Goal: Task Accomplishment & Management: Complete application form

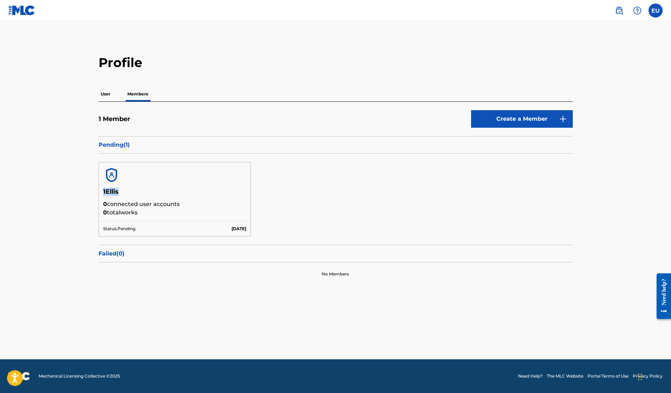
drag, startPoint x: 102, startPoint y: 193, endPoint x: 144, endPoint y: 193, distance: 42.1
click at [144, 193] on div "1Ellis 0 connected user accounts 0 total works" at bounding box center [175, 204] width 152 height 33
click at [144, 193] on h5 "1Ellis" at bounding box center [174, 194] width 143 height 12
click at [186, 94] on p "Songwriters" at bounding box center [178, 94] width 31 height 15
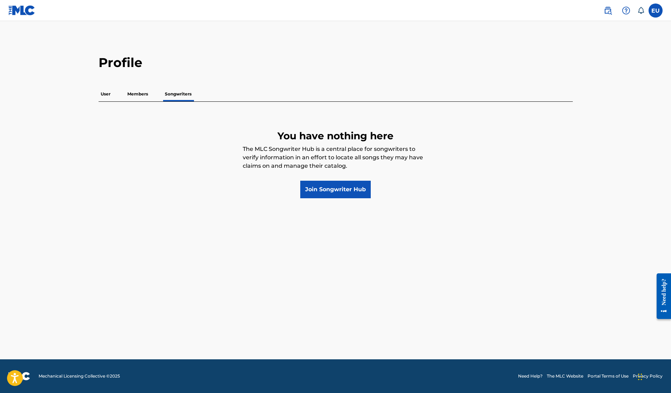
click at [140, 94] on p "Members" at bounding box center [137, 94] width 25 height 15
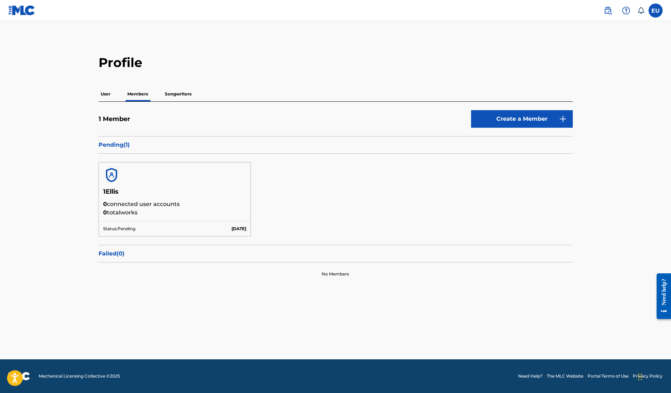
click at [109, 95] on p "User" at bounding box center [106, 94] width 14 height 15
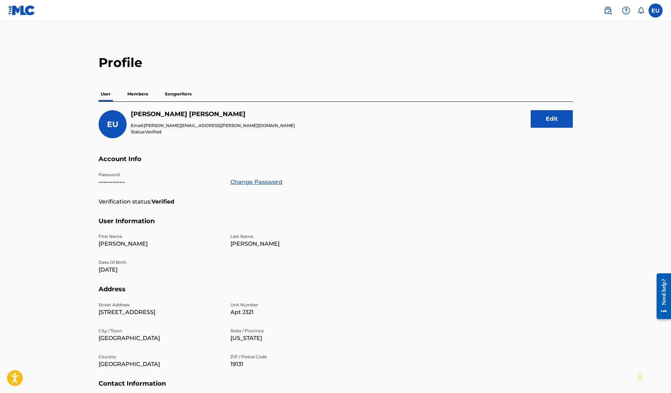
click at [131, 94] on p "Members" at bounding box center [137, 94] width 25 height 15
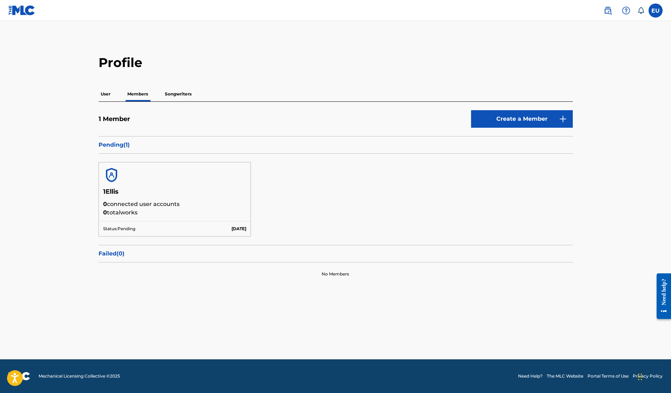
click at [174, 94] on p "Songwriters" at bounding box center [178, 94] width 31 height 15
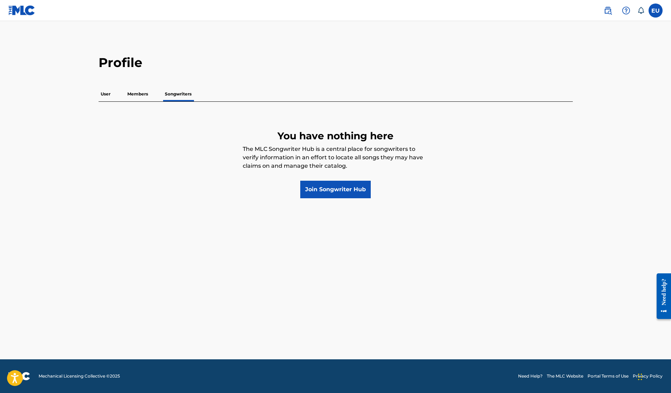
click at [133, 93] on p "Members" at bounding box center [137, 94] width 25 height 15
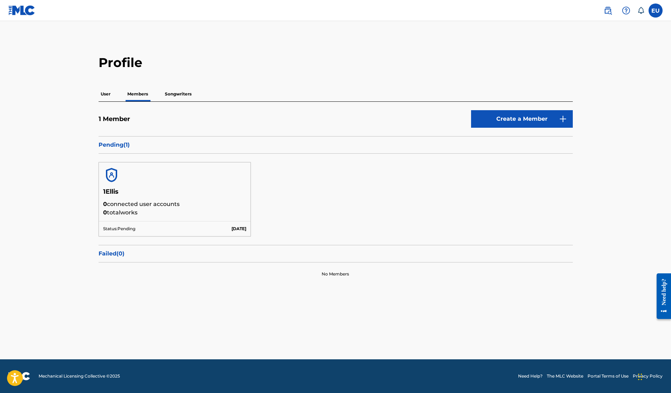
click at [168, 92] on p "Songwriters" at bounding box center [178, 94] width 31 height 15
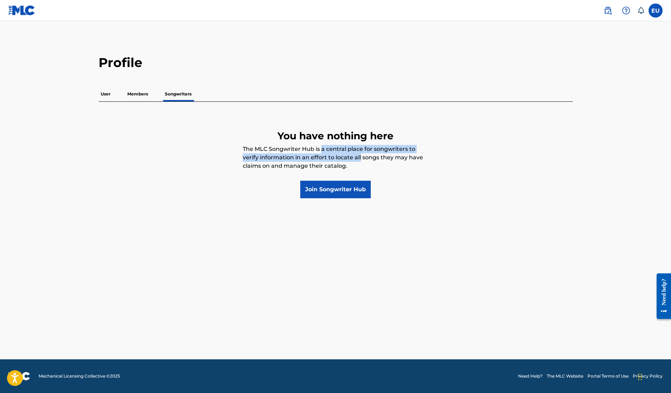
drag, startPoint x: 323, startPoint y: 151, endPoint x: 359, endPoint y: 155, distance: 37.1
click at [359, 155] on p "The MLC Songwriter Hub is a central place for songwriters to verify information…" at bounding box center [336, 163] width 186 height 36
drag, startPoint x: 243, startPoint y: 148, endPoint x: 375, endPoint y: 153, distance: 131.9
click at [375, 153] on p "The MLC Songwriter Hub is a central place for songwriters to verify information…" at bounding box center [336, 163] width 186 height 36
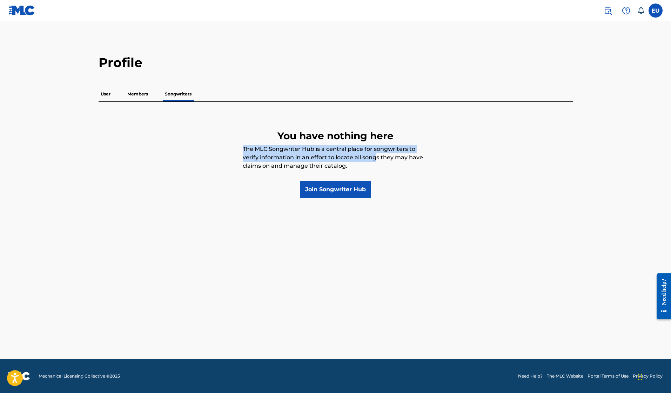
click at [375, 153] on p "The MLC Songwriter Hub is a central place for songwriters to verify information…" at bounding box center [336, 163] width 186 height 36
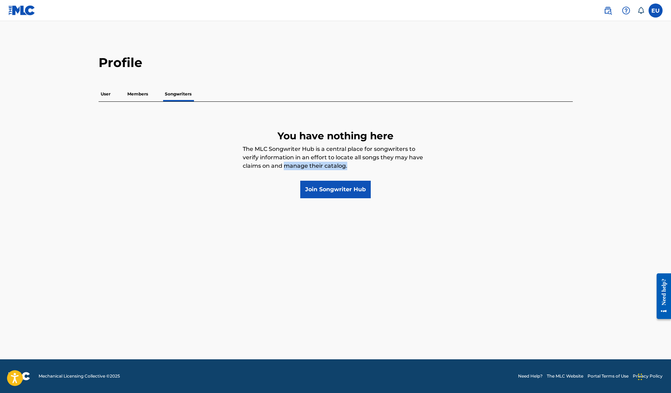
drag, startPoint x: 283, startPoint y: 164, endPoint x: 324, endPoint y: 169, distance: 41.3
click at [324, 169] on p "The MLC Songwriter Hub is a central place for songwriters to verify information…" at bounding box center [336, 163] width 186 height 36
click at [148, 96] on p "Members" at bounding box center [137, 94] width 25 height 15
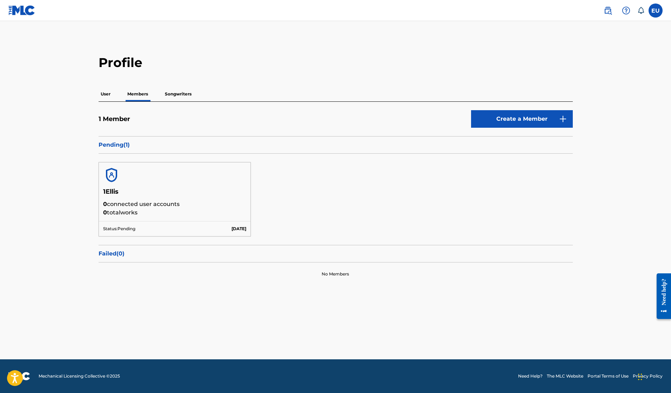
click at [168, 93] on p "Songwriters" at bounding box center [178, 94] width 31 height 15
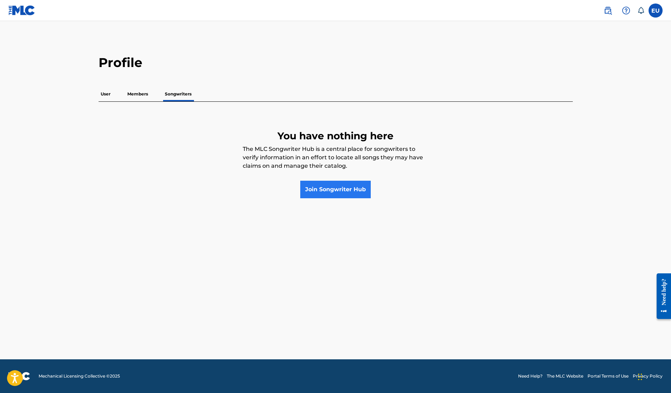
click at [306, 189] on link "Join Songwriter Hub" at bounding box center [335, 190] width 70 height 18
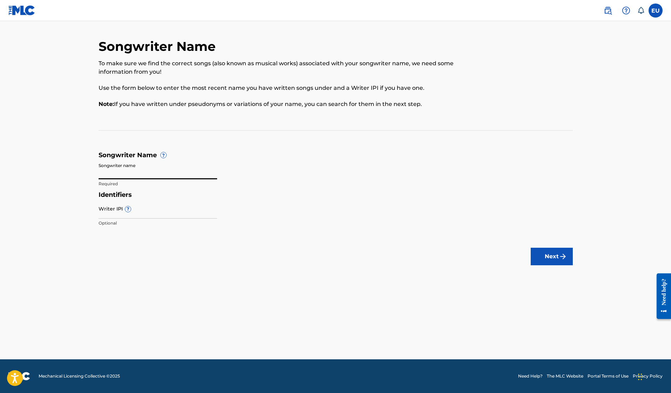
click at [171, 176] on input "Songwriter name" at bounding box center [158, 169] width 119 height 20
click at [158, 210] on input "Writer IPI ?" at bounding box center [158, 208] width 119 height 20
click at [162, 173] on input "Songwriter name" at bounding box center [158, 169] width 119 height 20
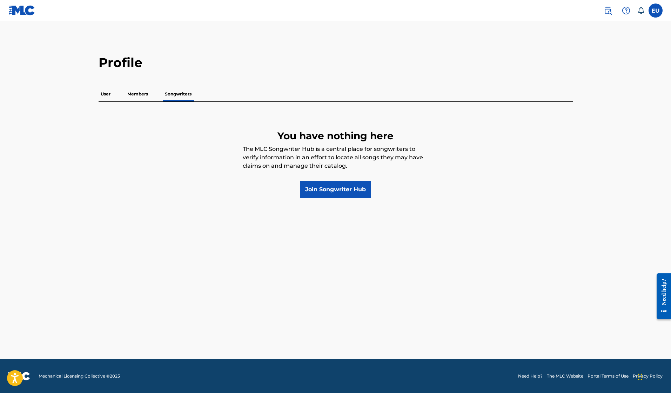
click at [145, 95] on p "Members" at bounding box center [137, 94] width 25 height 15
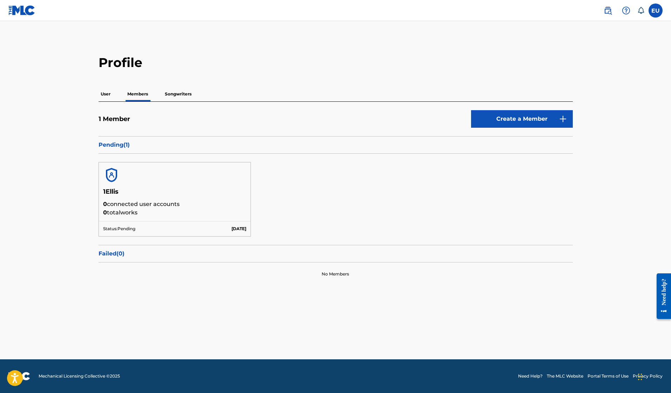
click at [183, 96] on p "Songwriters" at bounding box center [178, 94] width 31 height 15
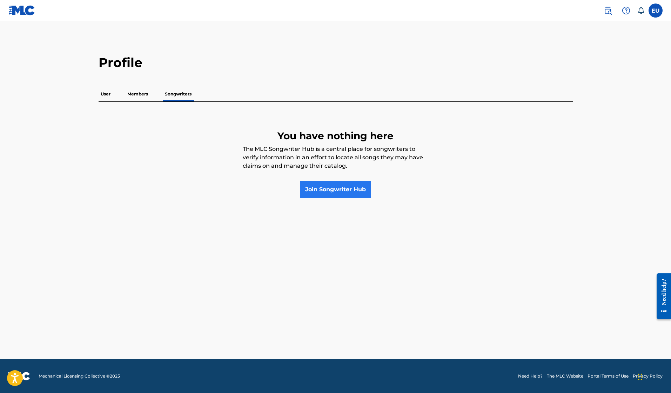
click at [336, 183] on link "Join Songwriter Hub" at bounding box center [335, 190] width 70 height 18
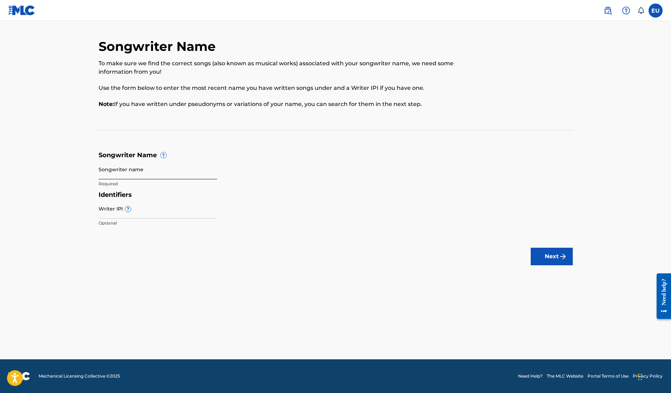
click at [114, 169] on input "Songwriter name" at bounding box center [158, 169] width 119 height 20
type input "1Ellis"
click at [144, 215] on input "Writer IPI ?" at bounding box center [158, 208] width 119 height 20
paste input "1229142278"
type input "1229142278"
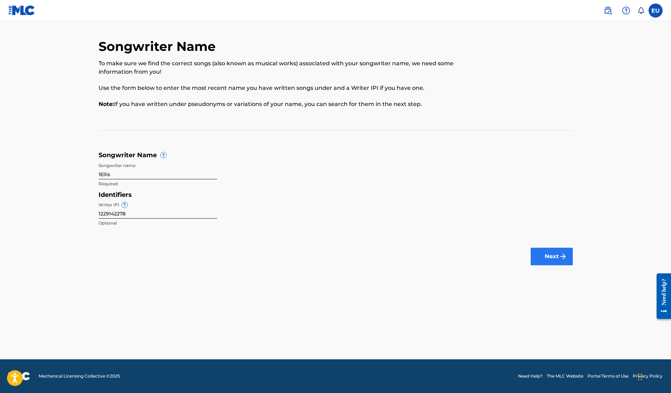
click at [548, 250] on button "Next" at bounding box center [552, 257] width 42 height 18
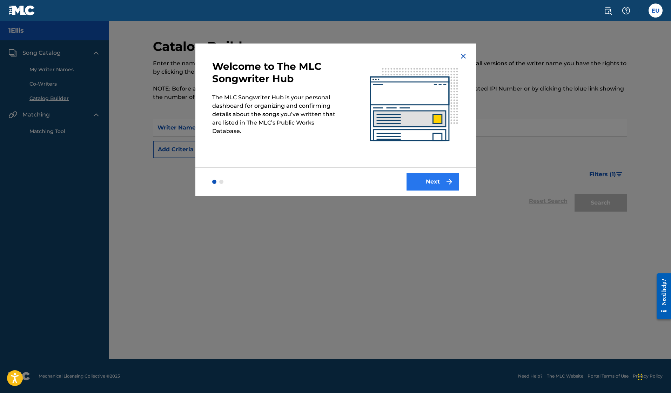
click at [427, 182] on button "Next" at bounding box center [432, 182] width 53 height 18
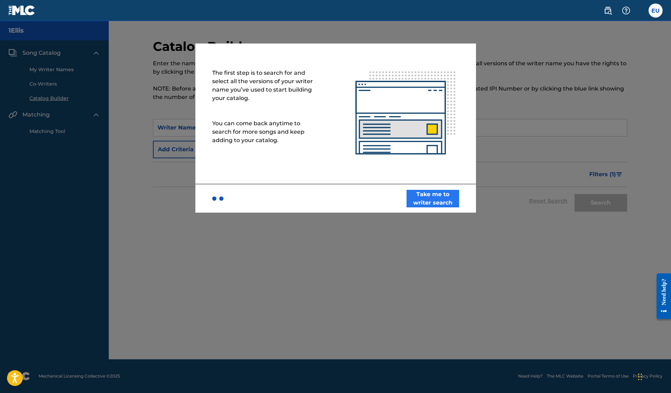
click at [435, 196] on button "Take me to writer search" at bounding box center [432, 199] width 53 height 18
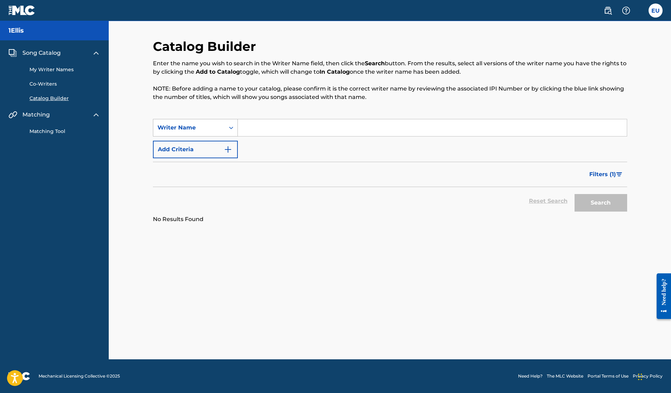
click at [208, 134] on div "Writer Name" at bounding box center [189, 127] width 72 height 13
click at [209, 152] on button "Add Criteria" at bounding box center [195, 150] width 85 height 18
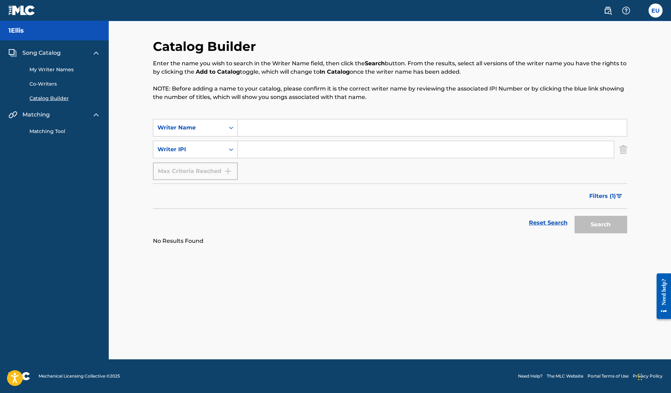
click at [251, 135] on input "Search Form" at bounding box center [432, 127] width 389 height 17
type input "1Ellis"
click at [269, 157] on input "Search Form" at bounding box center [426, 149] width 376 height 17
type input "V"
paste input "1229142278"
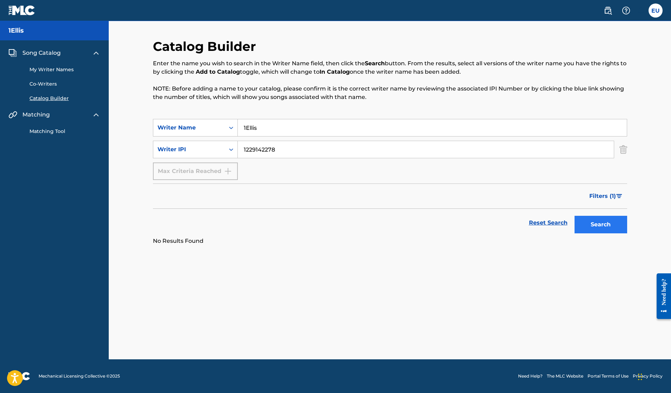
type input "1229142278"
click at [621, 222] on button "Search" at bounding box center [600, 225] width 53 height 18
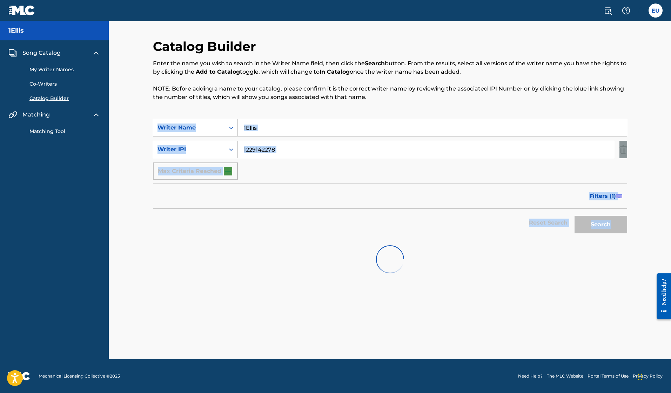
click at [621, 222] on div "Search" at bounding box center [599, 223] width 56 height 28
click at [621, 222] on button "Search" at bounding box center [600, 225] width 53 height 18
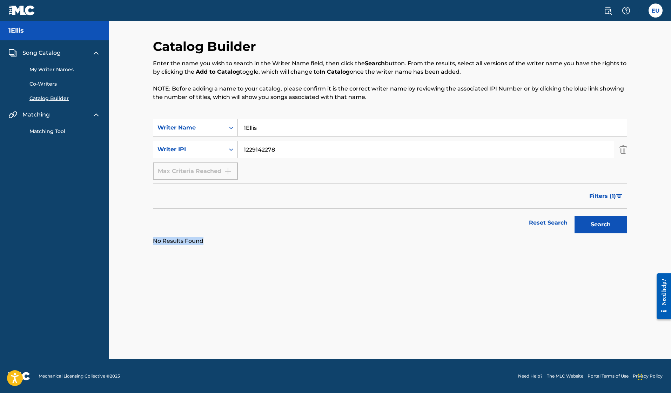
drag, startPoint x: 203, startPoint y: 241, endPoint x: 153, endPoint y: 243, distance: 50.2
click at [153, 243] on div "SearchWithCriteria1ebf485d-6c87-4c9f-8afe-782101614c60 Writer Name 1Ellis Searc…" at bounding box center [390, 182] width 474 height 126
click at [115, 240] on div "Catalog Builder Enter the name you wish to search in the Writer Name field, the…" at bounding box center [390, 190] width 562 height 338
drag, startPoint x: 272, startPoint y: 392, endPoint x: 206, endPoint y: 258, distance: 149.4
click at [206, 258] on div "Catalog Builder Enter the name you wish to search in the Writer Name field, the…" at bounding box center [389, 199] width 491 height 320
